Goal: Task Accomplishment & Management: Complete application form

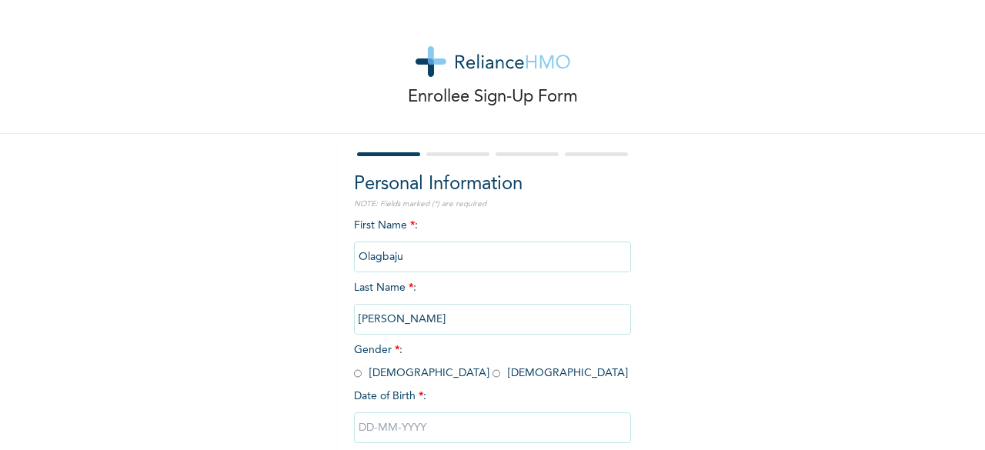
click at [419, 375] on span "Gender * : [DEMOGRAPHIC_DATA] [DEMOGRAPHIC_DATA]" at bounding box center [491, 362] width 274 height 34
click at [492, 381] on input "radio" at bounding box center [496, 373] width 8 height 15
radio input "true"
click at [357, 424] on input "text" at bounding box center [492, 427] width 277 height 31
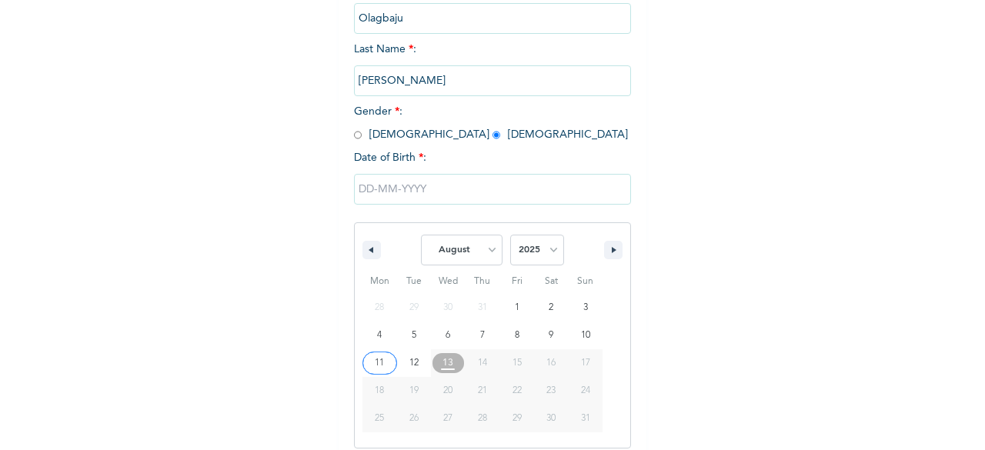
scroll to position [250, 0]
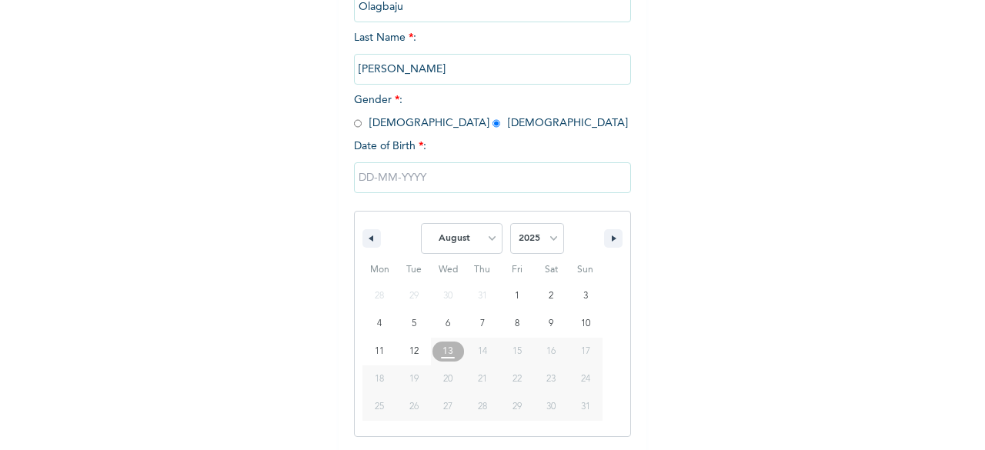
click at [582, 383] on span "24" at bounding box center [585, 379] width 9 height 28
click at [478, 346] on span "14" at bounding box center [482, 352] width 9 height 28
click at [446, 235] on select "January February March April May June July August September October November De…" at bounding box center [462, 238] width 82 height 31
click at [421, 225] on select "January February March April May June July August September October November De…" at bounding box center [462, 238] width 82 height 31
select select "7"
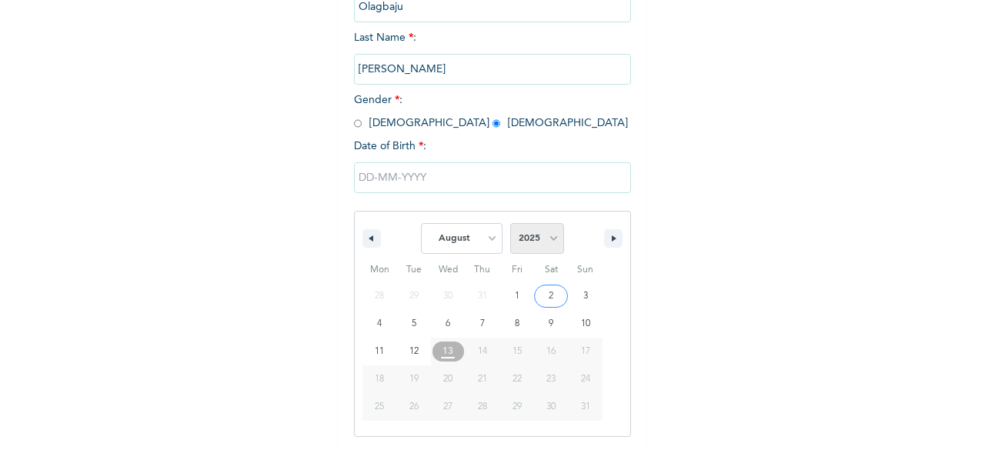
click at [514, 243] on select "2025 2024 2023 2022 2021 2020 2019 2018 2017 2016 2015 2014 2013 2012 2011 2010…" at bounding box center [537, 238] width 54 height 31
select select "2003"
click at [510, 225] on select "2025 2024 2023 2022 2021 2020 2019 2018 2017 2016 2015 2014 2013 2012 2011 2010…" at bounding box center [537, 238] width 54 height 31
click at [471, 235] on select "January February March April May June July August September October November De…" at bounding box center [462, 238] width 82 height 31
select select "11"
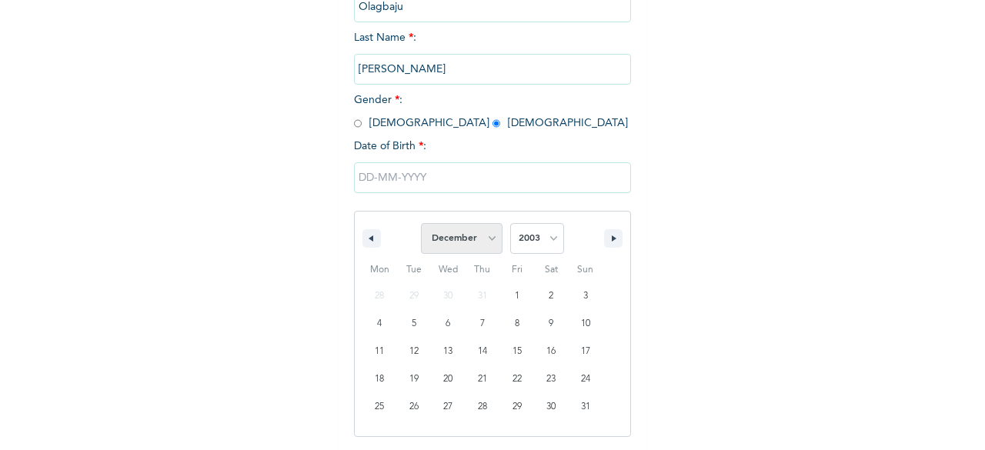
click at [421, 225] on select "January February March April May June July August September October November De…" at bounding box center [462, 238] width 82 height 31
type input "[DATE]"
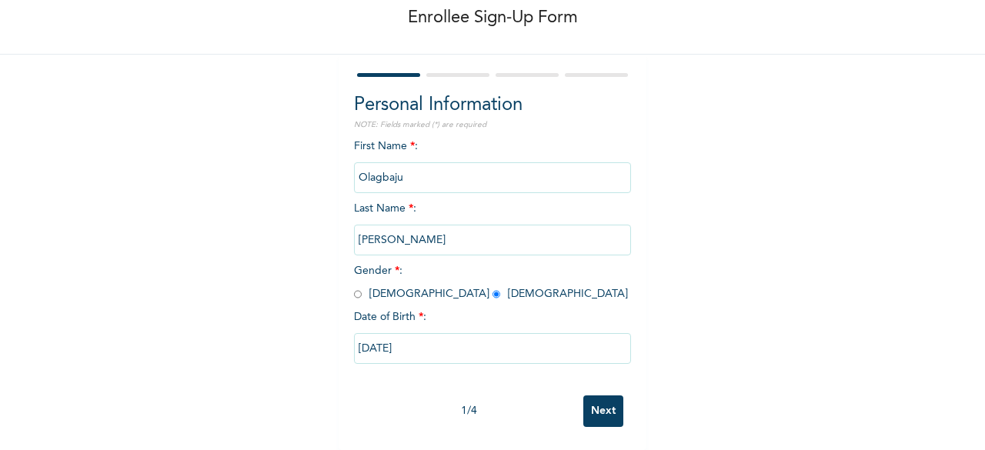
scroll to position [92, 0]
click at [585, 402] on input "Next" at bounding box center [603, 411] width 40 height 32
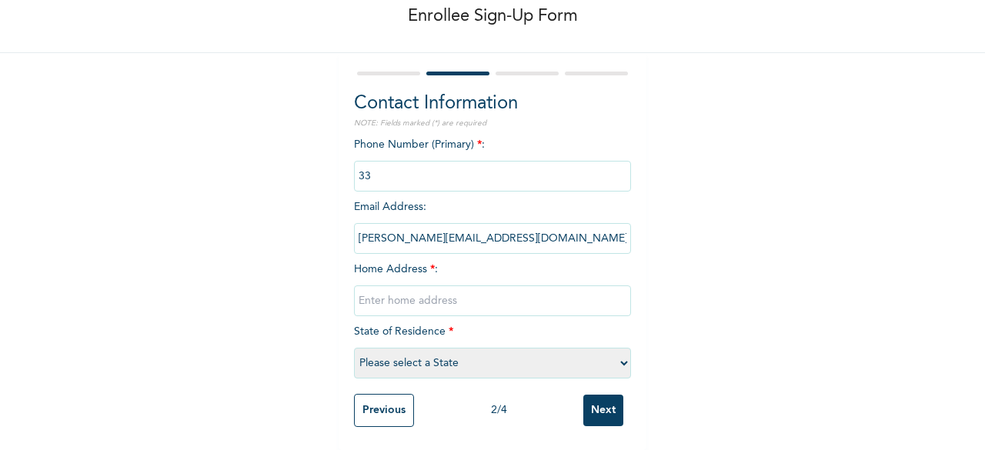
click at [506, 285] on input "text" at bounding box center [492, 300] width 277 height 31
type input "[STREET_ADDRESS][GEOGRAPHIC_DATA]"
click at [422, 348] on select "Please select a State [PERSON_NAME] (FCT) [PERSON_NAME] Ibom [GEOGRAPHIC_DATA] …" at bounding box center [492, 363] width 277 height 31
select select "25"
click at [408, 348] on select "Please select a State [PERSON_NAME] (FCT) [PERSON_NAME] Ibom [GEOGRAPHIC_DATA] …" at bounding box center [492, 363] width 277 height 31
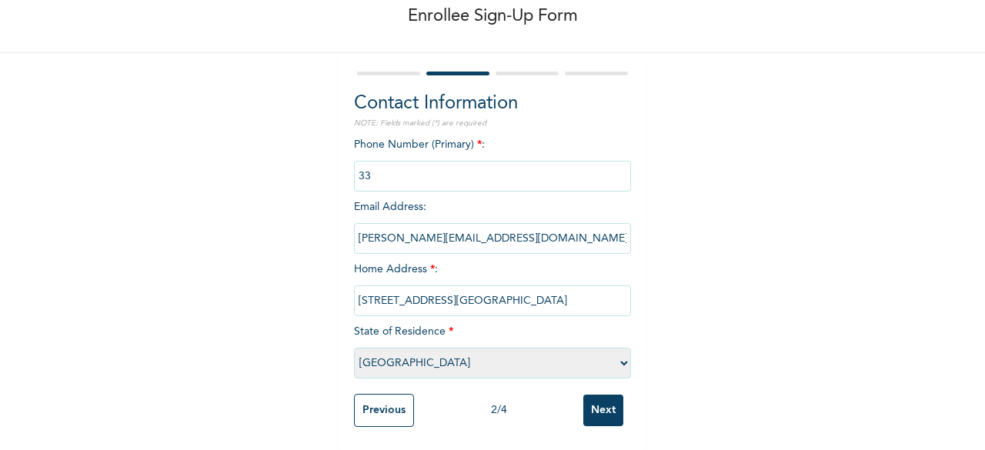
click at [583, 395] on input "Next" at bounding box center [603, 411] width 40 height 32
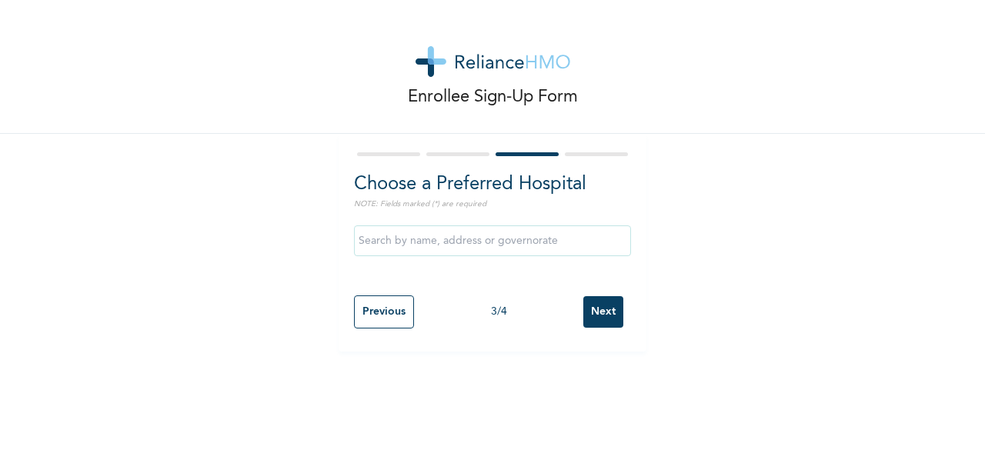
click at [488, 253] on input "text" at bounding box center [492, 240] width 277 height 31
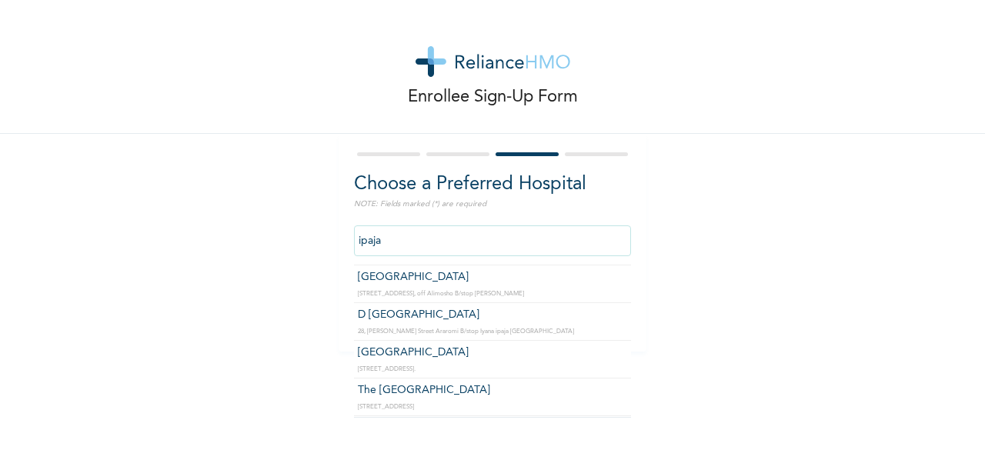
scroll to position [615, 0]
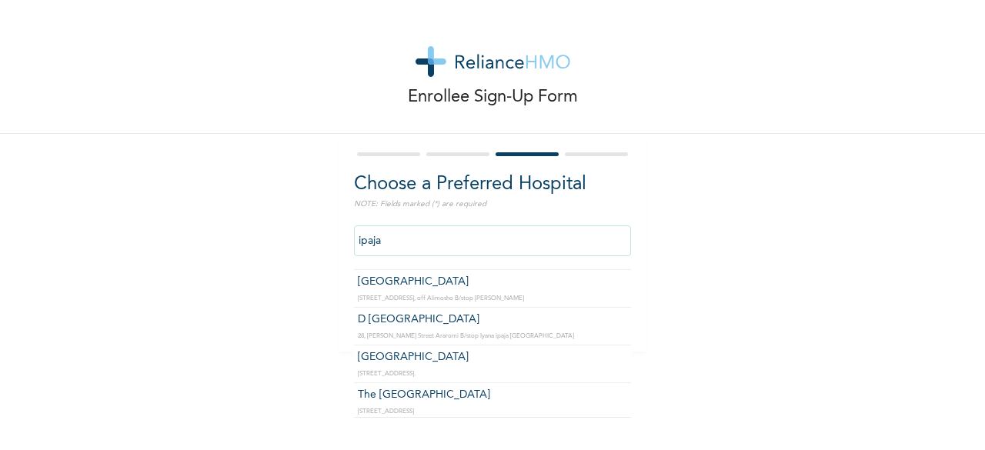
type input "[GEOGRAPHIC_DATA]"
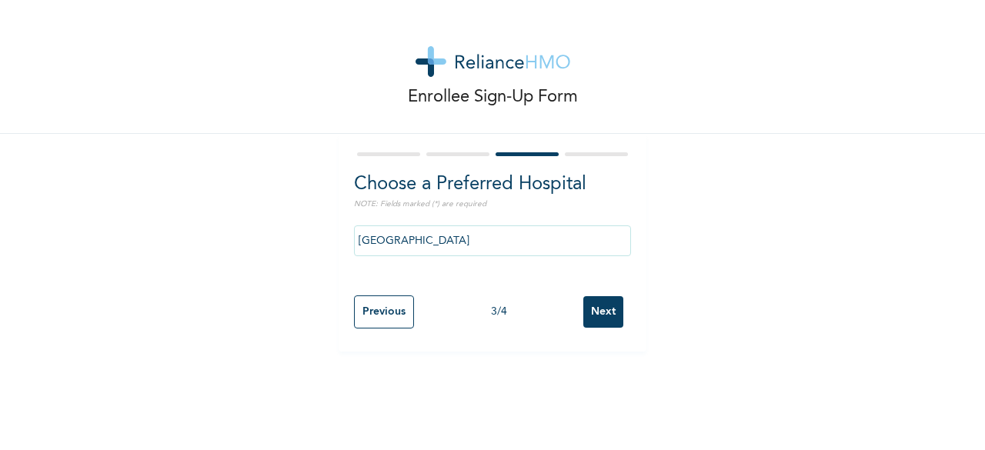
click at [594, 315] on input "Next" at bounding box center [603, 312] width 40 height 32
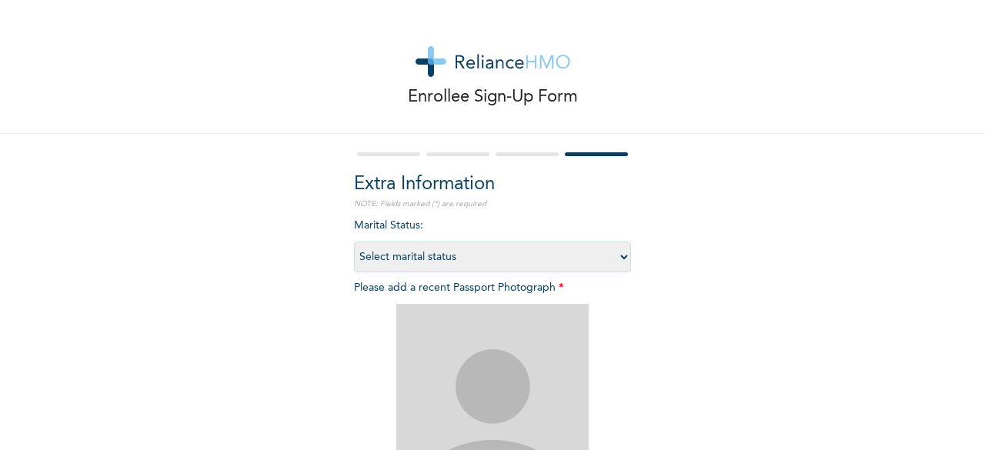
click at [545, 261] on select "Select marital status [DEMOGRAPHIC_DATA] Married [DEMOGRAPHIC_DATA] Widow/[DEMO…" at bounding box center [492, 257] width 277 height 31
select select "1"
click at [354, 242] on select "Select marital status [DEMOGRAPHIC_DATA] Married [DEMOGRAPHIC_DATA] Widow/[DEMO…" at bounding box center [492, 257] width 277 height 31
click at [485, 377] on img at bounding box center [492, 400] width 192 height 192
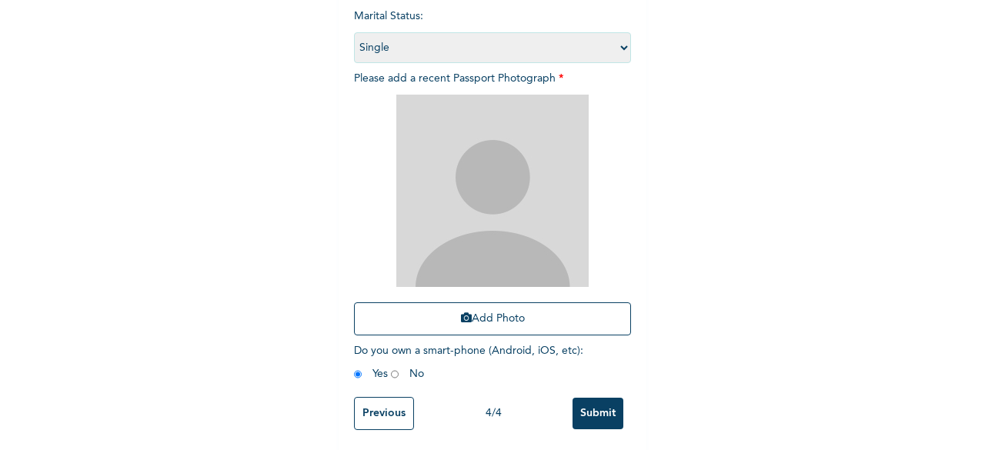
scroll to position [225, 0]
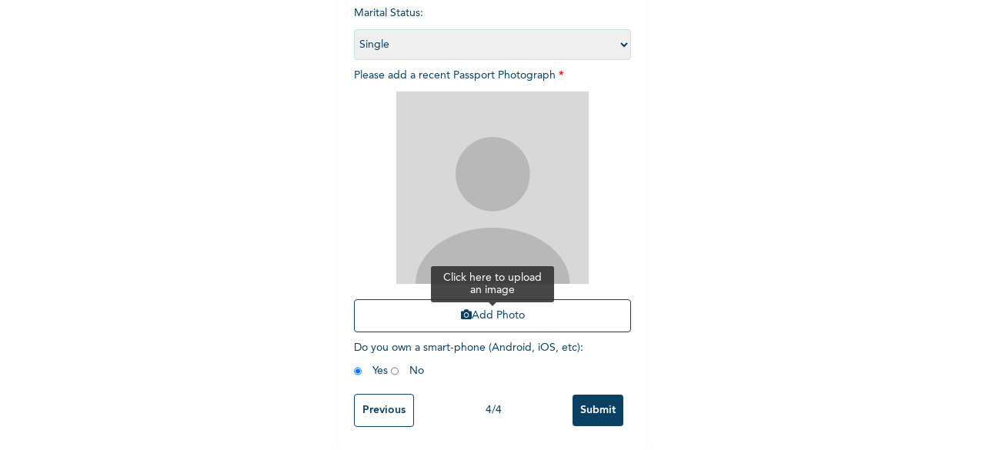
click at [493, 310] on button "Add Photo" at bounding box center [492, 315] width 277 height 33
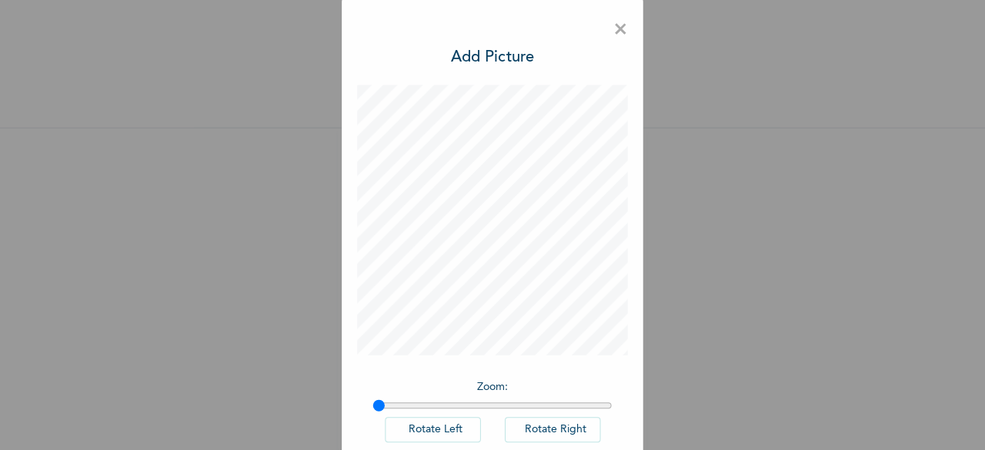
scroll to position [0, 0]
click at [553, 32] on div "× Add Picture Zoom : Rotate Left Rotate Right DONE" at bounding box center [492, 269] width 300 height 538
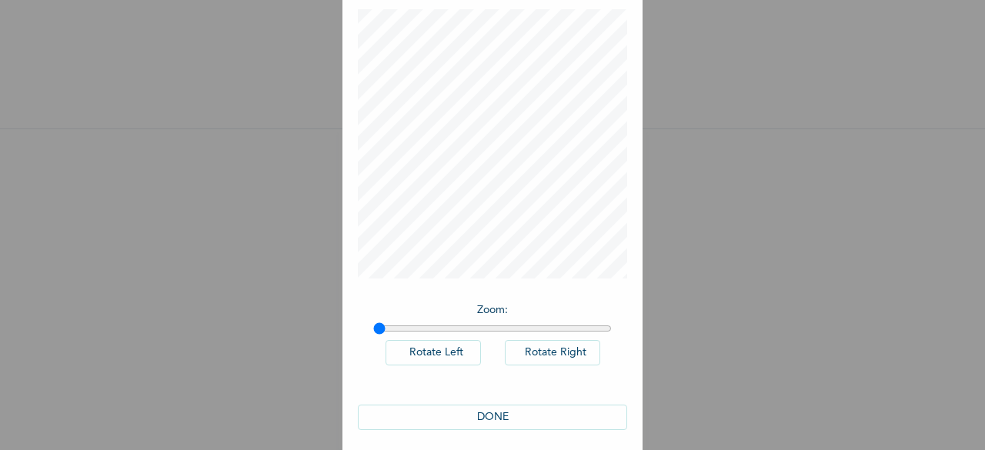
scroll to position [86, 0]
click at [569, 402] on button "DONE" at bounding box center [492, 407] width 269 height 25
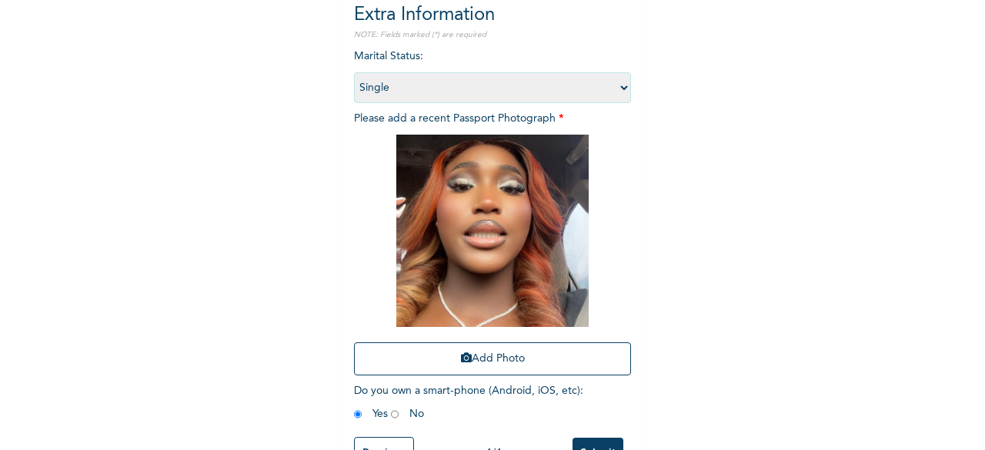
scroll to position [200, 0]
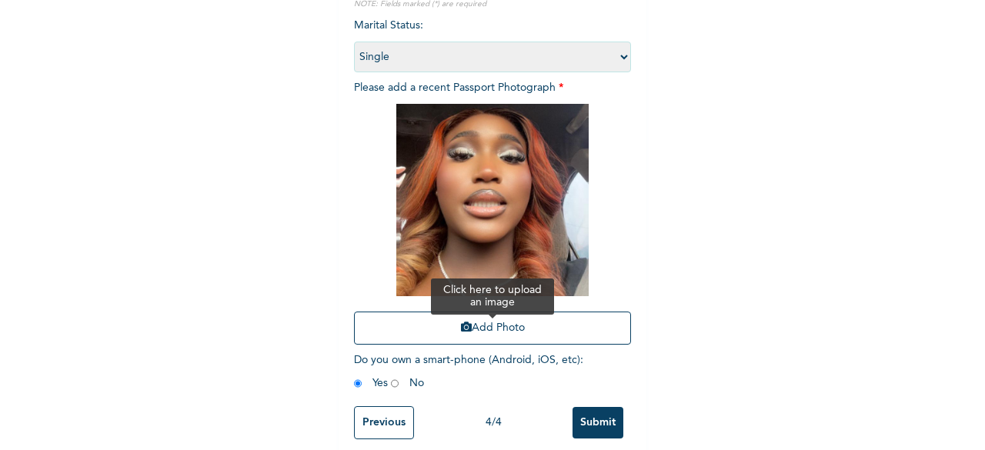
click at [433, 332] on button "Add Photo" at bounding box center [492, 328] width 277 height 33
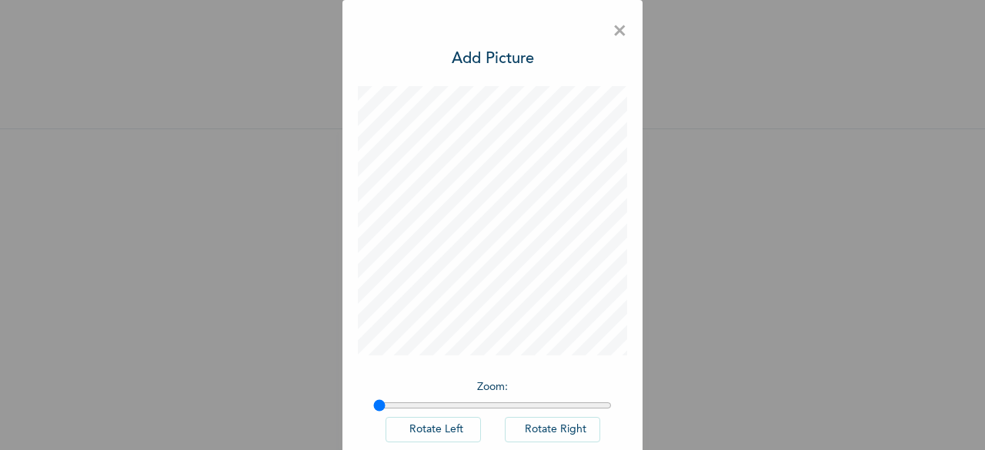
click at [556, 52] on div "× Add Picture Zoom : Rotate Left Rotate Right DONE" at bounding box center [492, 269] width 300 height 538
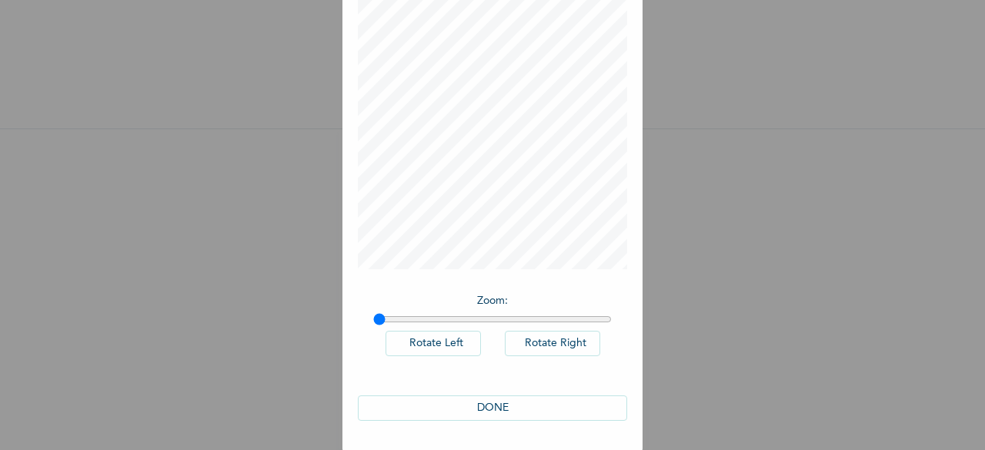
click at [486, 402] on button "DONE" at bounding box center [492, 407] width 269 height 25
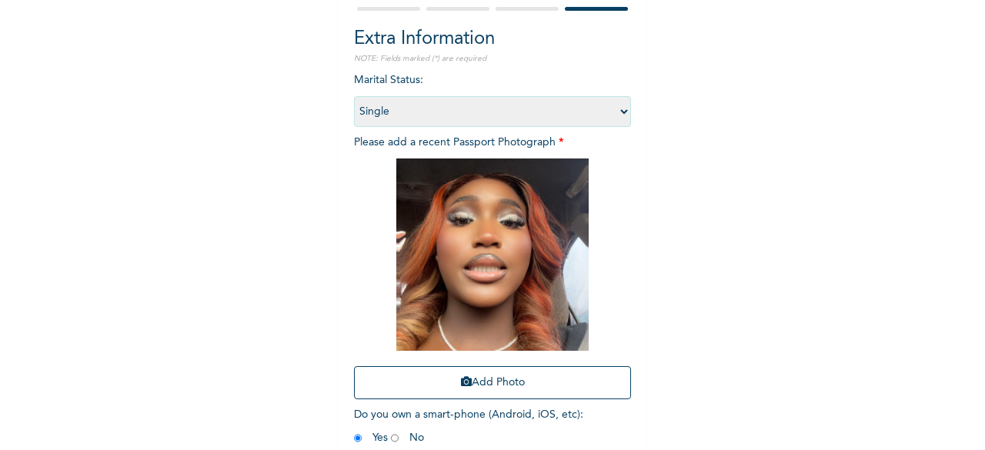
scroll to position [225, 0]
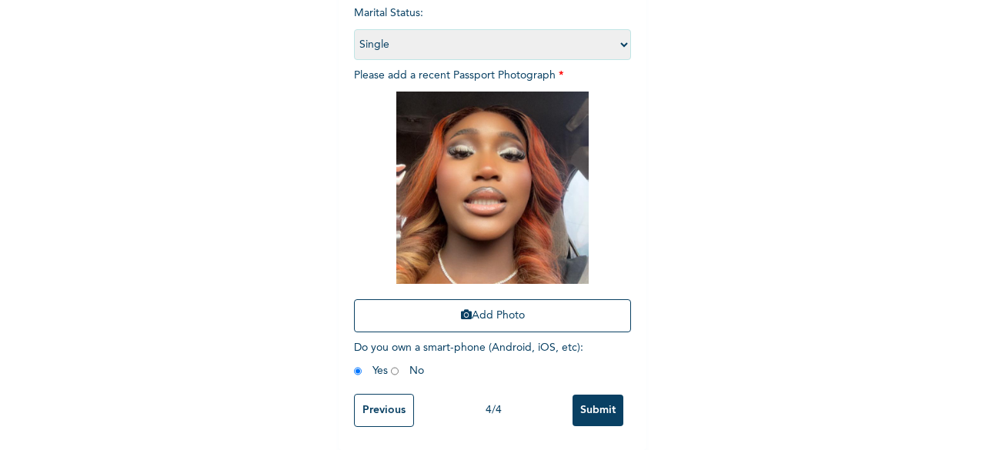
click at [603, 395] on input "Submit" at bounding box center [597, 411] width 51 height 32
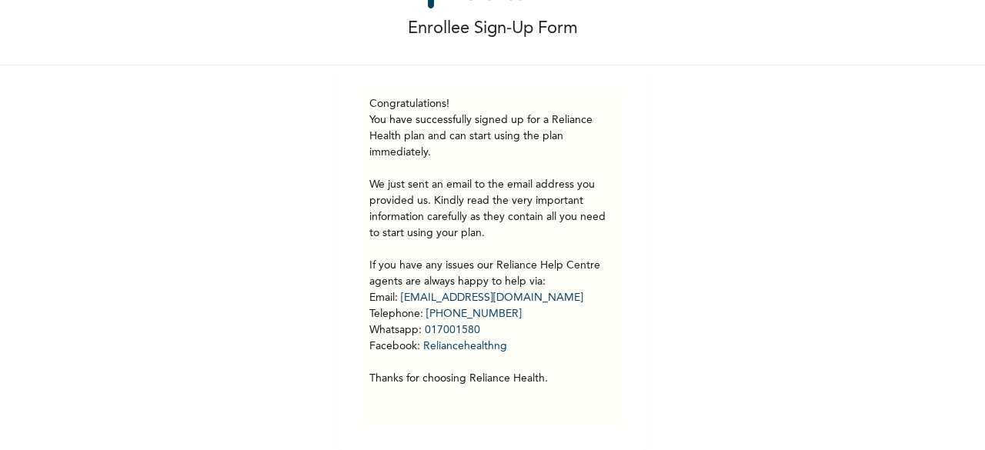
scroll to position [0, 0]
